Goal: Task Accomplishment & Management: Use online tool/utility

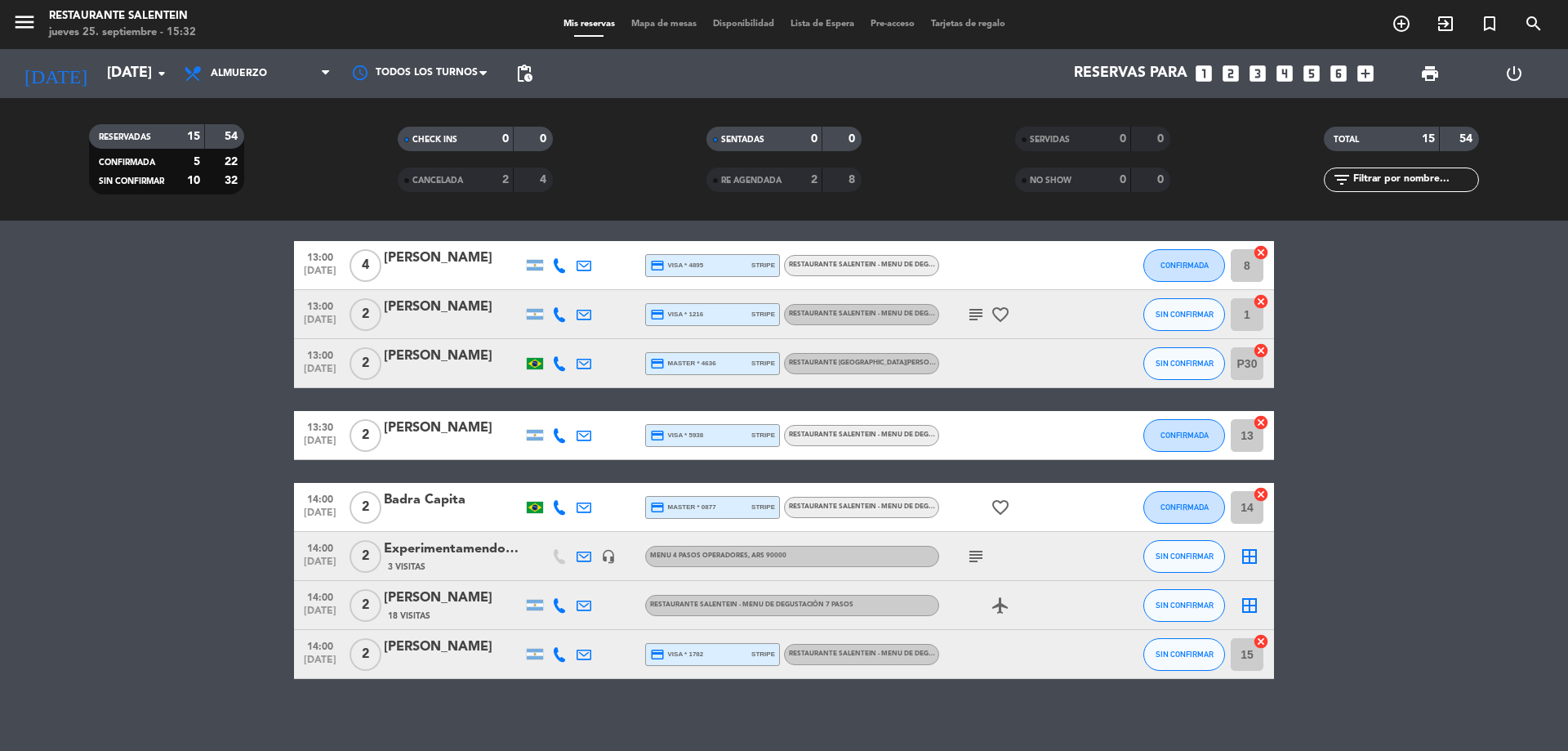
scroll to position [454, 0]
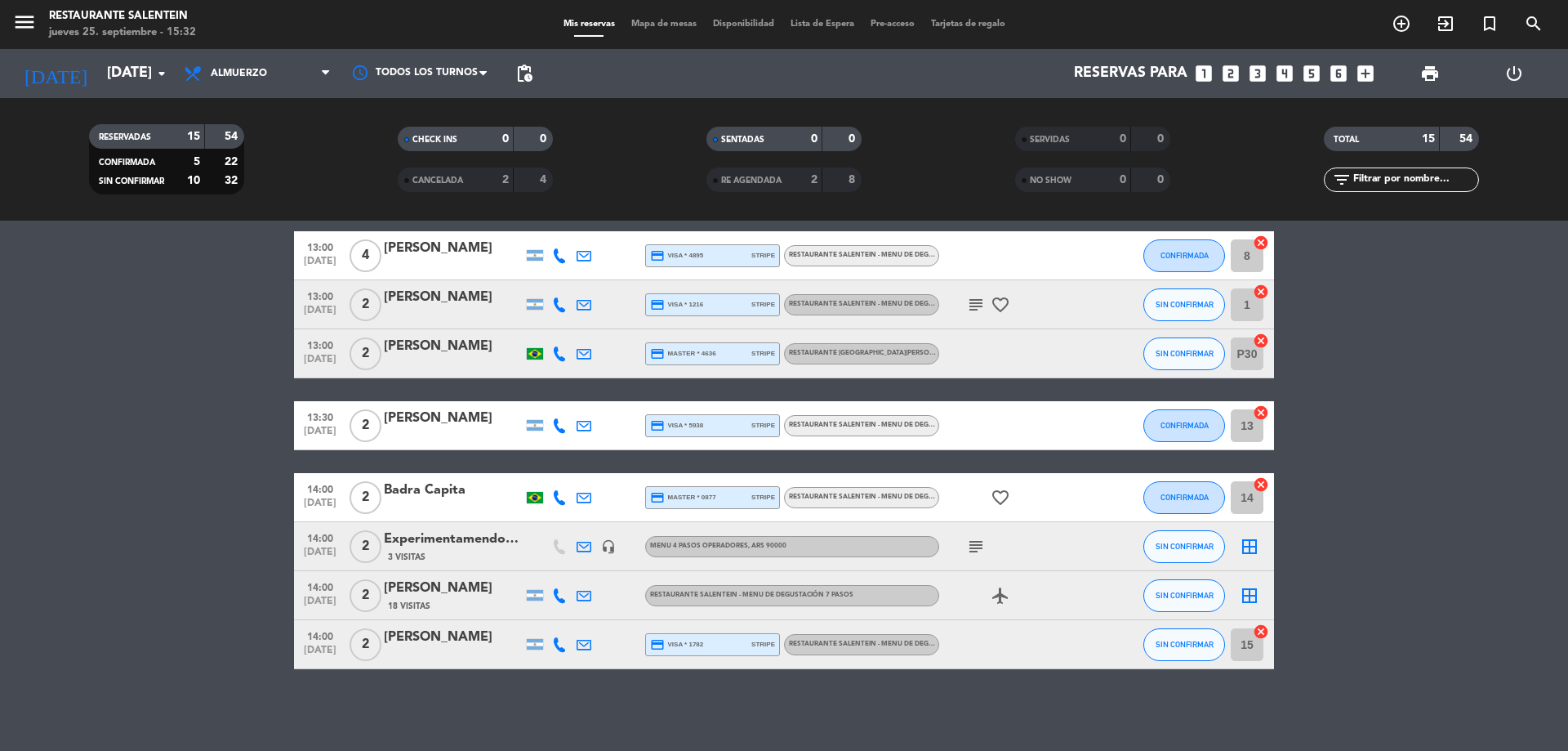
click at [1258, 543] on icon "border_all" at bounding box center [1249, 546] width 20 height 20
click at [1247, 543] on icon "border_all" at bounding box center [1249, 546] width 20 height 20
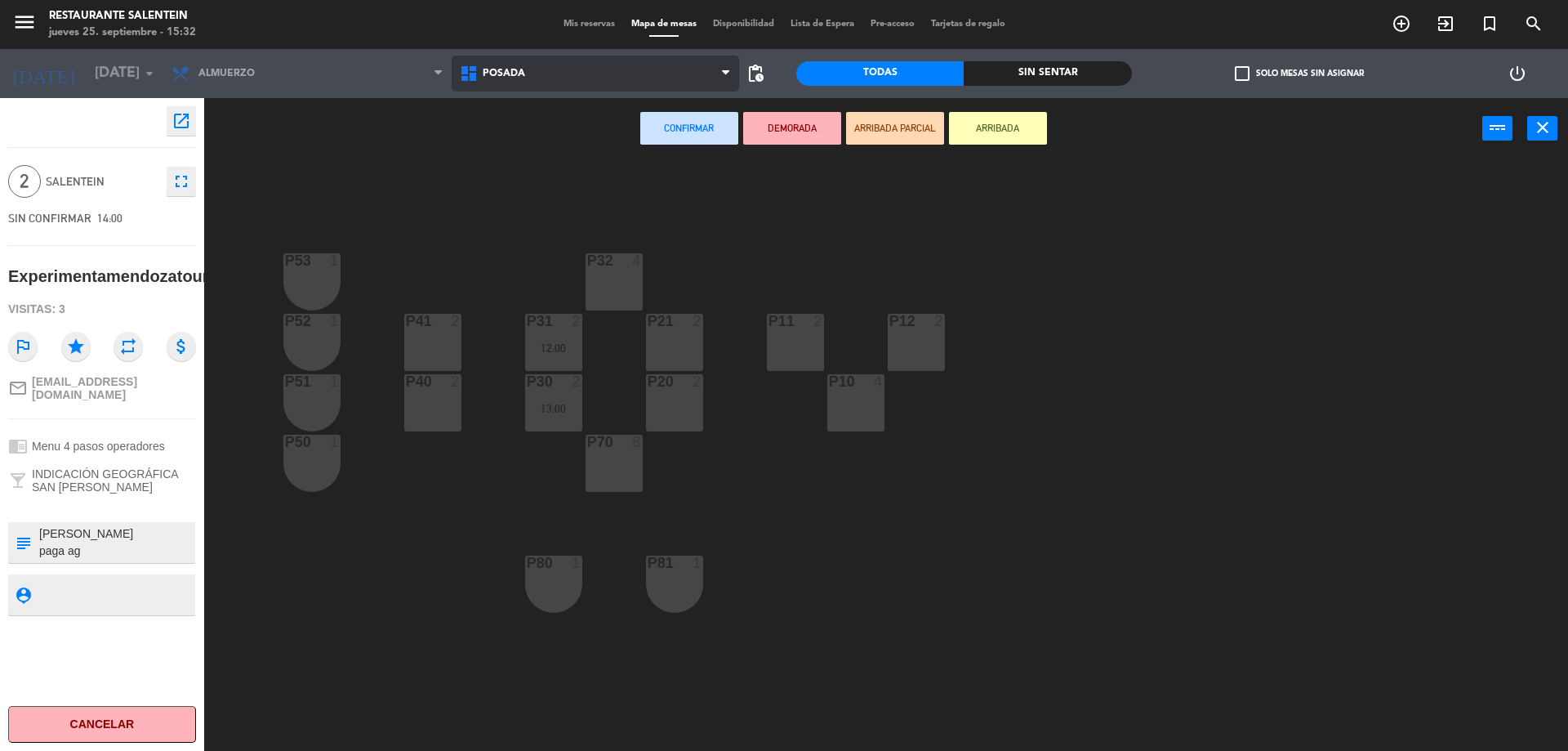
click at [723, 72] on icon at bounding box center [725, 74] width 7 height 13
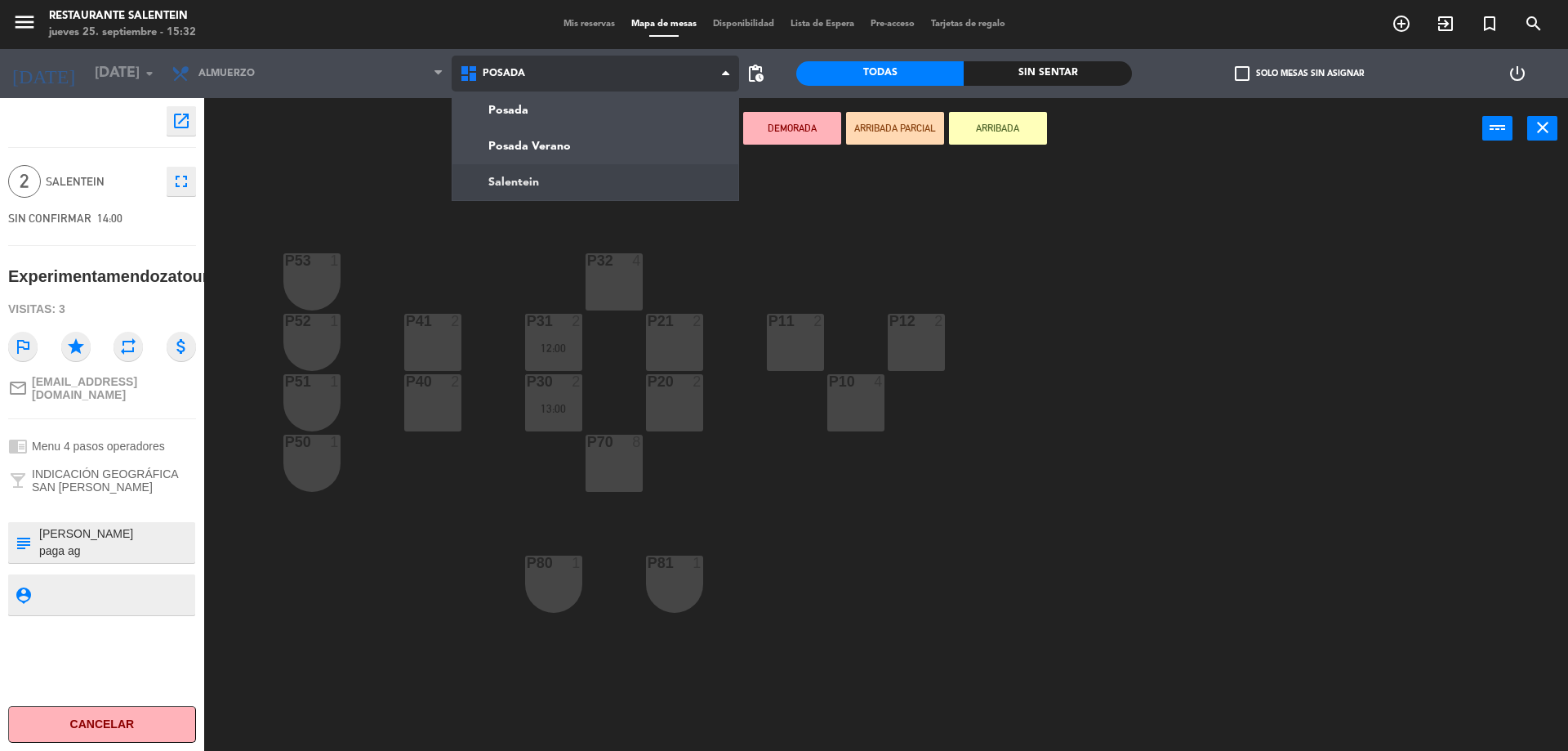
click at [514, 173] on ng-component "menu Restaurante Salentein [DATE] 25. septiembre - 15:32 Mis reservas Mapa de m…" at bounding box center [784, 377] width 1568 height 755
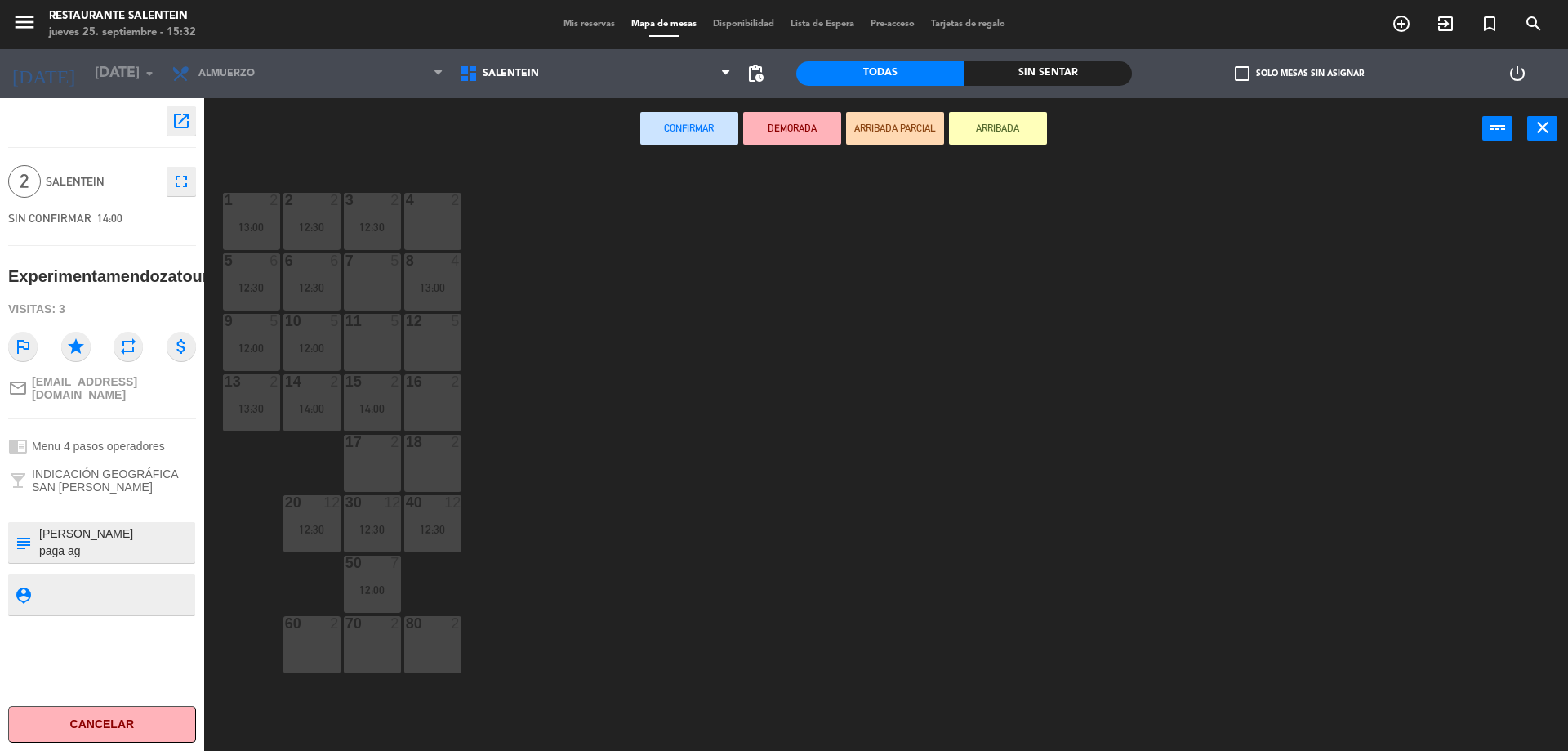
click at [572, 16] on div "menu Restaurante Salentein [DATE] 25. septiembre - 15:32 Mis reservas Mapa de m…" at bounding box center [784, 25] width 1568 height 49
click at [588, 22] on span "Mis reservas" at bounding box center [589, 24] width 68 height 9
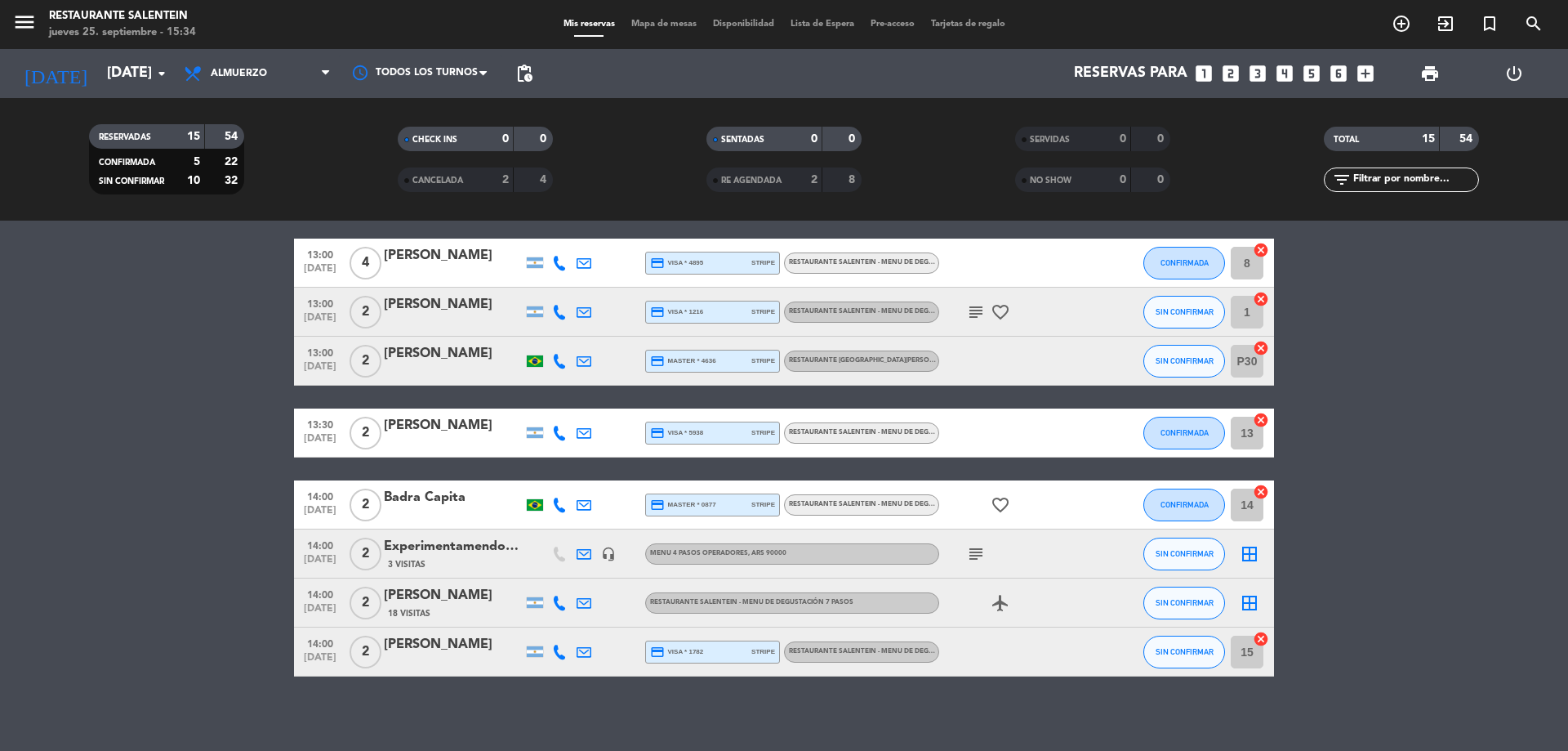
scroll to position [454, 0]
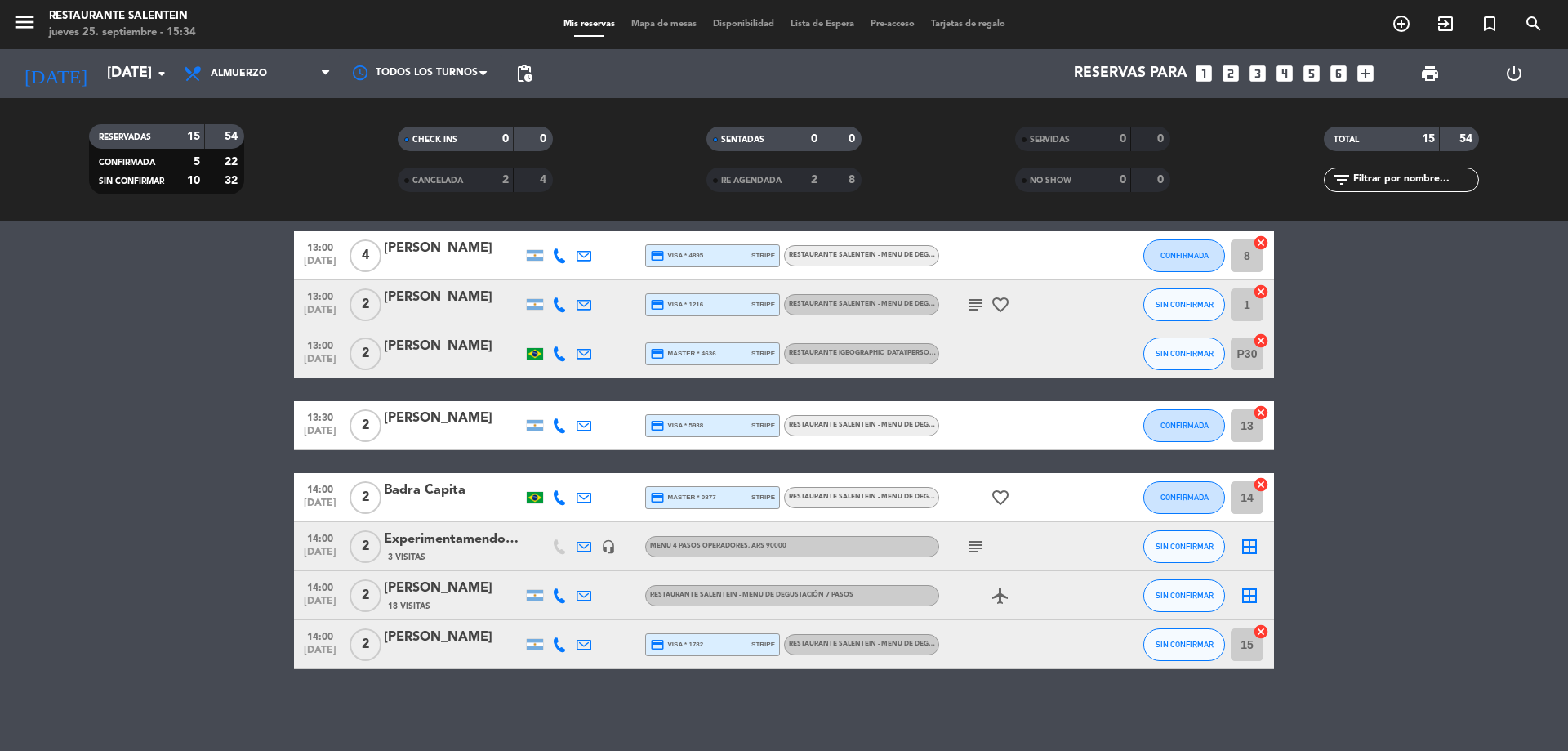
click at [1243, 590] on icon "border_all" at bounding box center [1249, 596] width 20 height 20
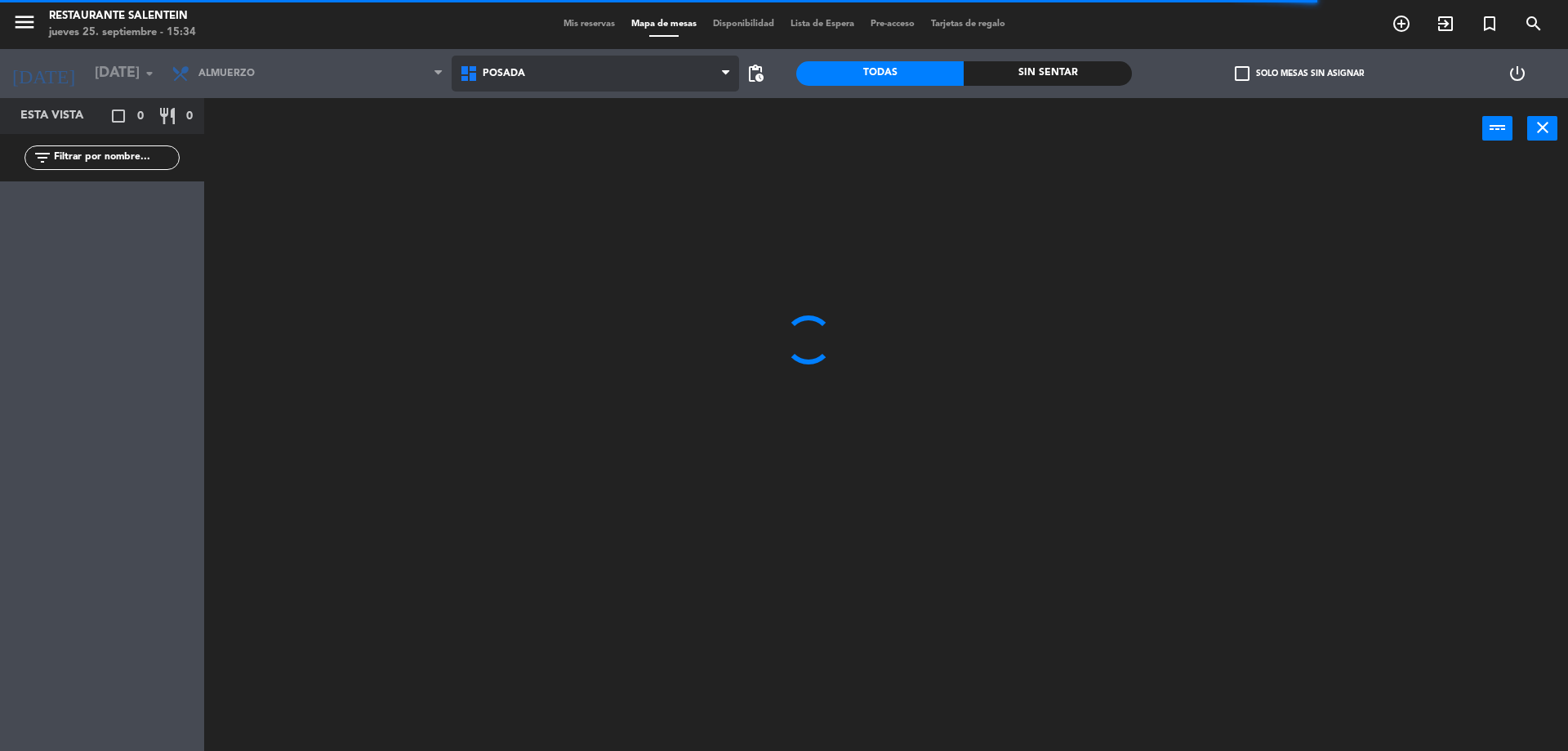
click at [724, 70] on icon at bounding box center [725, 74] width 7 height 13
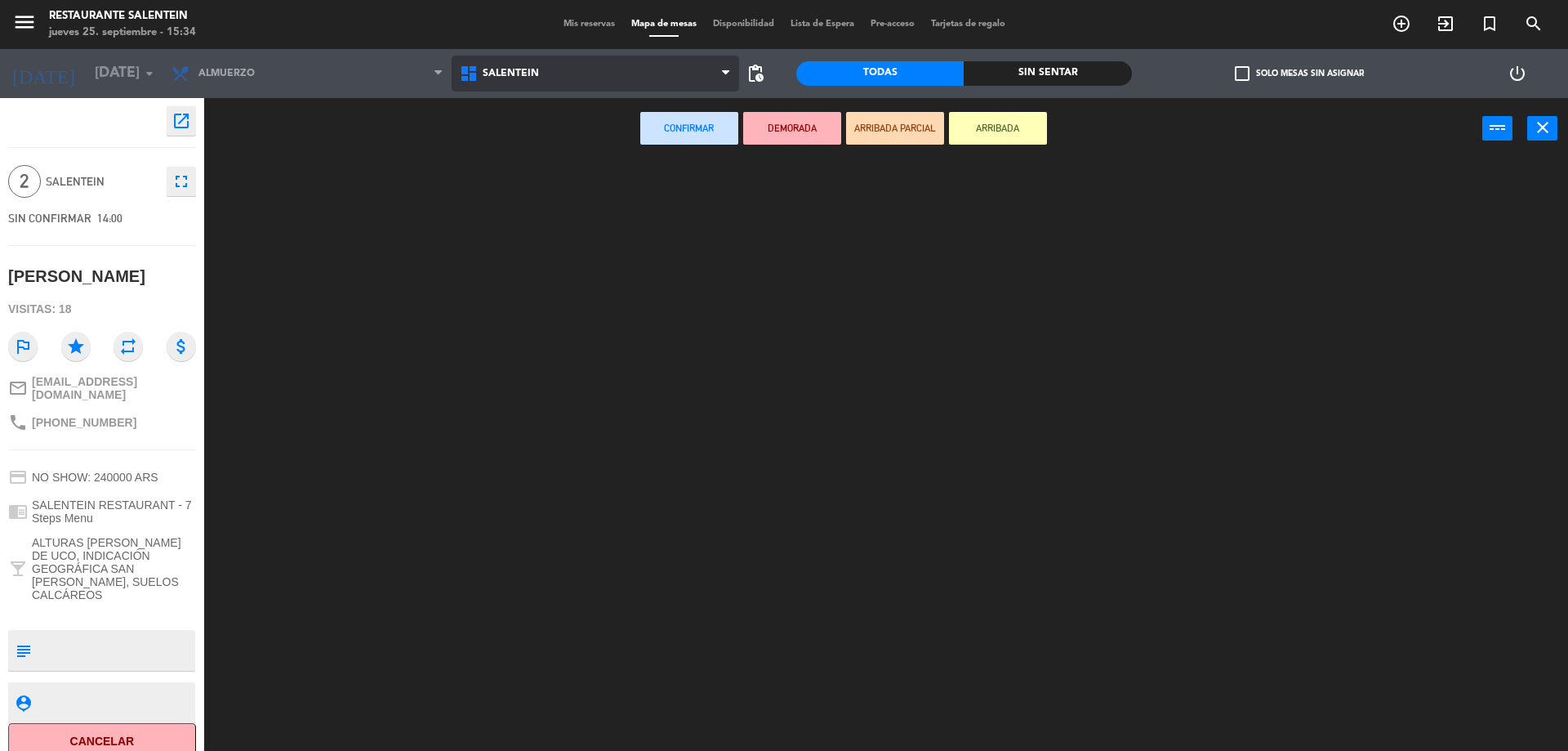
click at [530, 179] on ng-component "menu Restaurante Salentein [DATE] 25. septiembre - 15:34 Mis reservas Mapa de m…" at bounding box center [784, 377] width 1568 height 755
click at [724, 67] on icon at bounding box center [725, 74] width 7 height 13
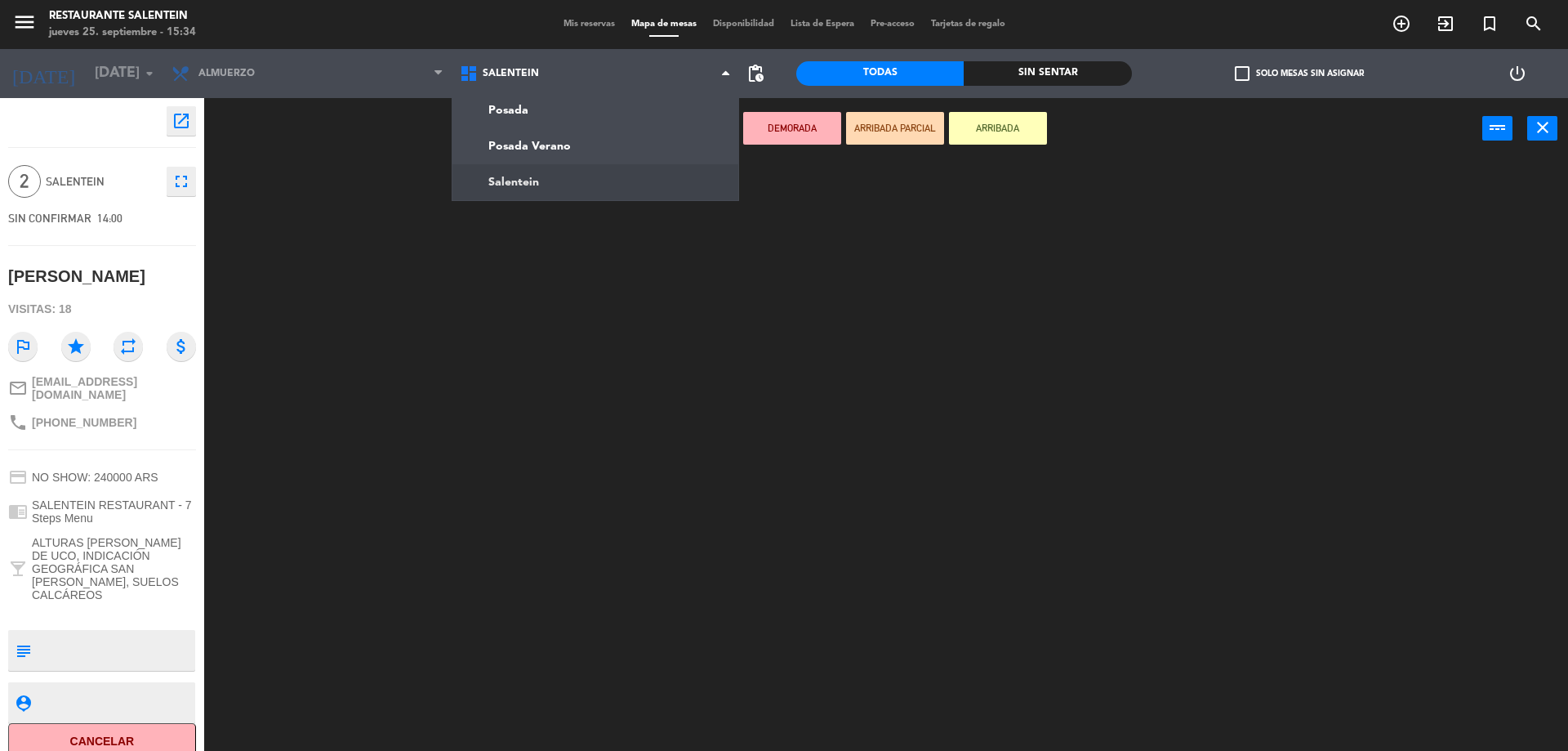
click at [507, 176] on ng-component "menu Restaurante Salentein [DATE] 25. septiembre - 15:34 Mis reservas Mapa de m…" at bounding box center [784, 377] width 1568 height 755
